Goal: Find specific page/section: Find specific page/section

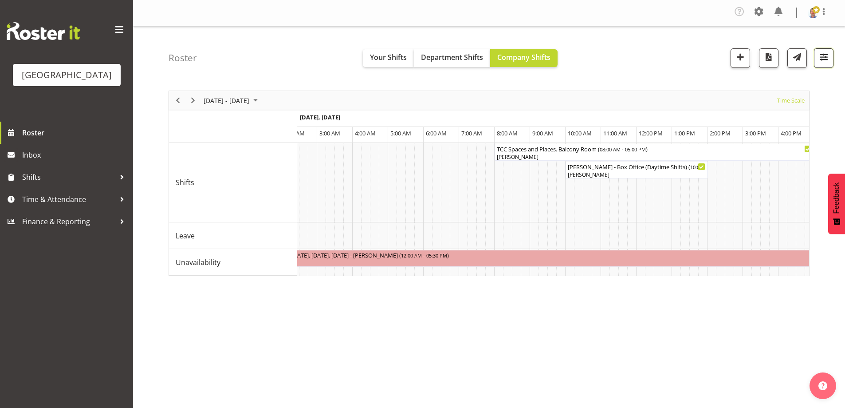
click at [821, 61] on span "button" at bounding box center [824, 57] width 12 height 12
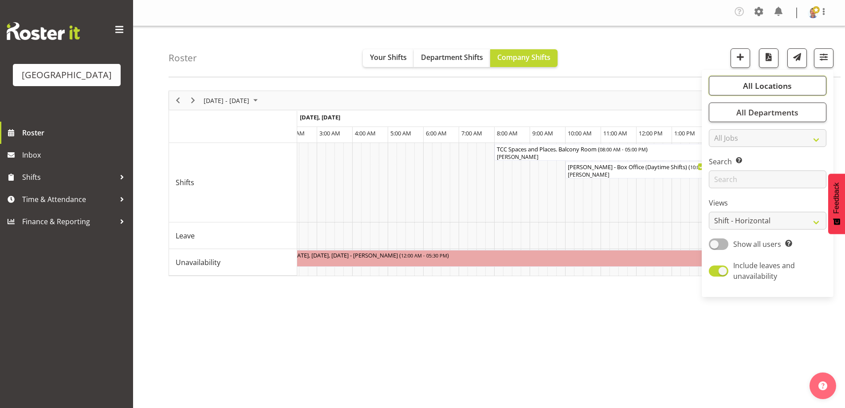
click at [786, 90] on span "All Locations" at bounding box center [767, 85] width 49 height 11
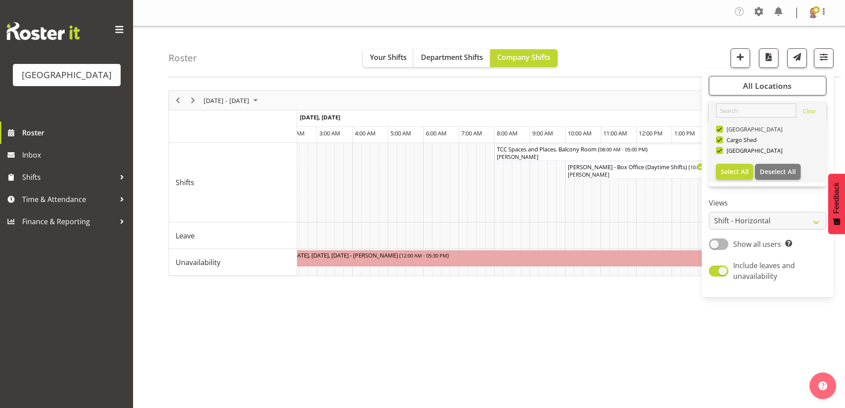
click at [721, 128] on span at bounding box center [719, 129] width 7 height 7
click at [721, 128] on input "[GEOGRAPHIC_DATA]" at bounding box center [719, 129] width 6 height 6
checkbox input "false"
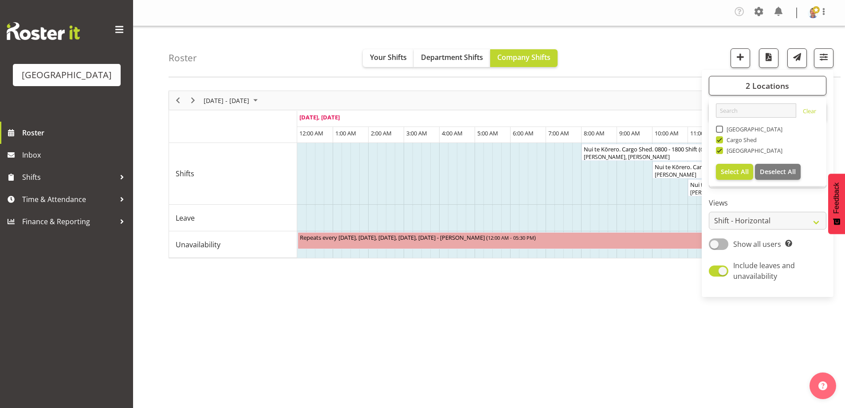
click at [720, 140] on span at bounding box center [719, 139] width 7 height 7
click at [720, 140] on input "Cargo Shed" at bounding box center [719, 140] width 6 height 6
checkbox input "false"
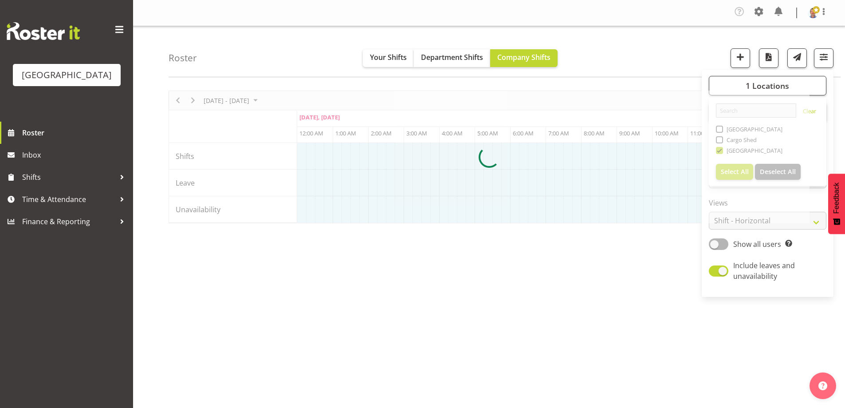
click at [378, 248] on div "[DATE] - [DATE] [DATE] Timeline Day Timeline Week Timeline Fortnight Timeline M…" at bounding box center [507, 261] width 677 height 355
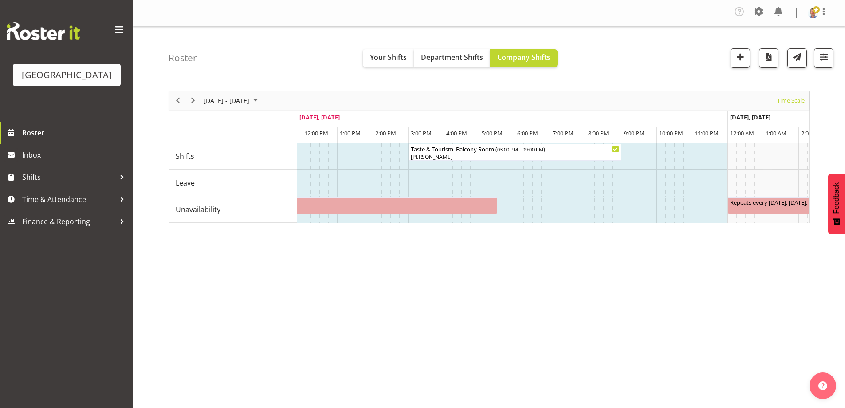
scroll to position [0, 427]
